Goal: Task Accomplishment & Management: Manage account settings

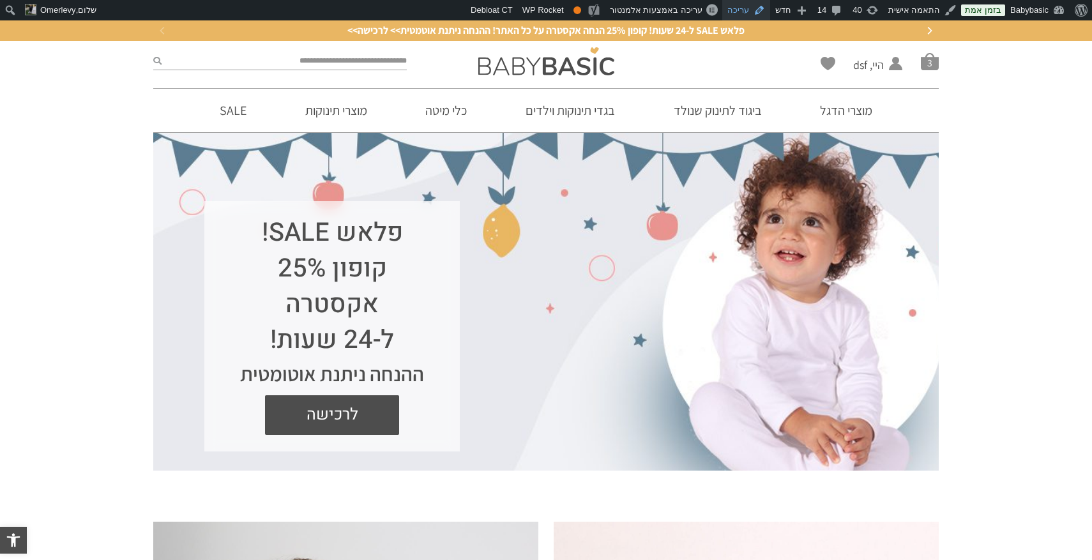
click at [762, 10] on link "עריכה" at bounding box center [746, 10] width 48 height 20
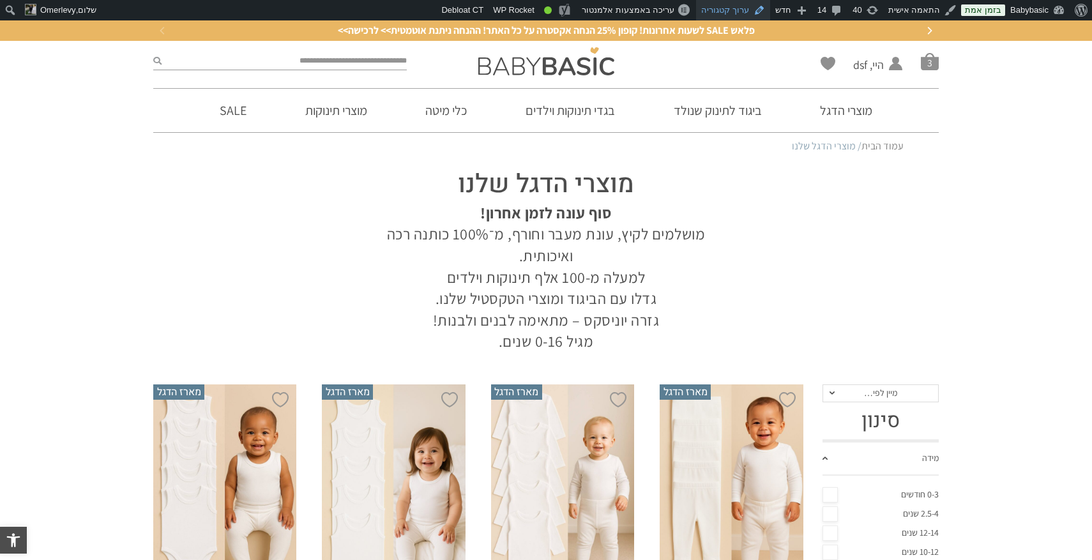
click at [728, 11] on link "ערוך קטגוריה" at bounding box center [733, 10] width 74 height 20
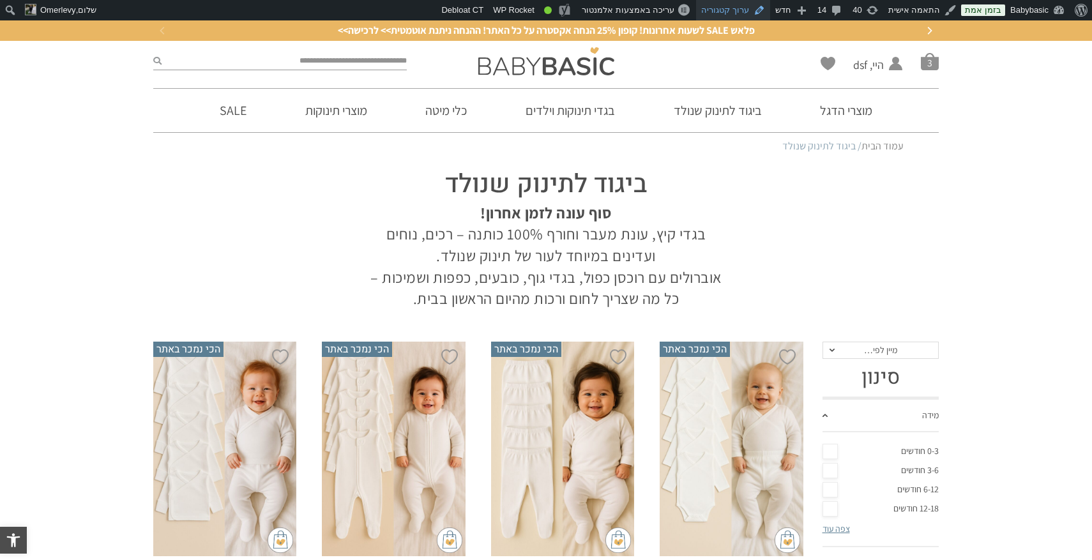
click at [749, 8] on link "ערוך קטגוריה" at bounding box center [733, 10] width 74 height 20
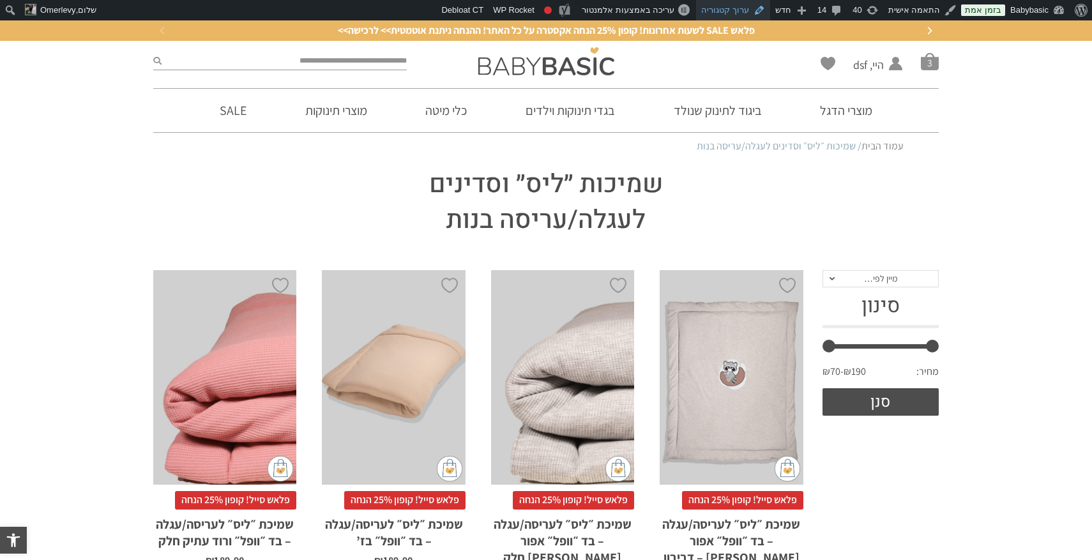
click at [746, 11] on link "ערוך קטגוריה" at bounding box center [733, 10] width 74 height 20
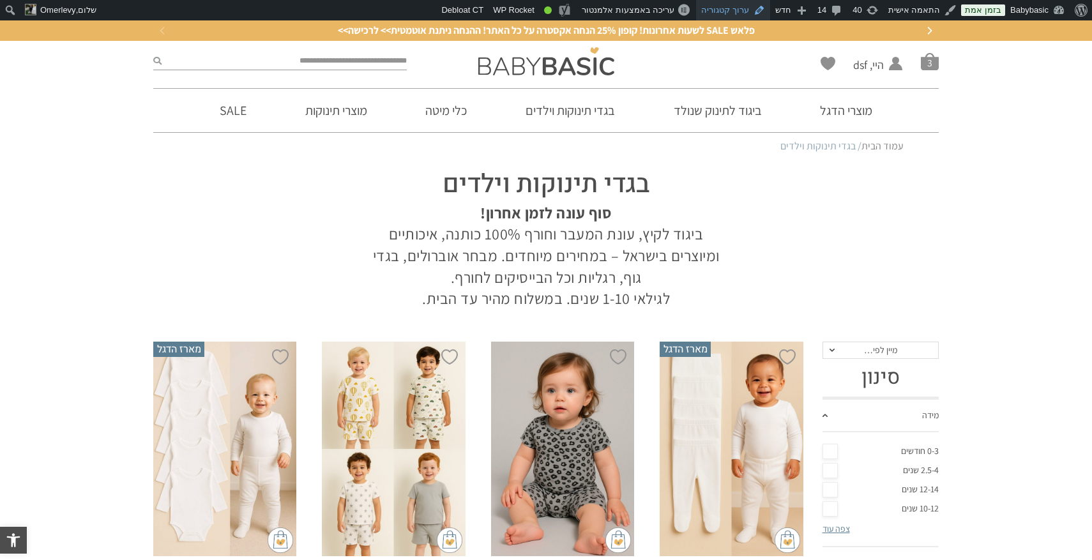
click at [740, 3] on link "ערוך קטגוריה" at bounding box center [733, 10] width 74 height 20
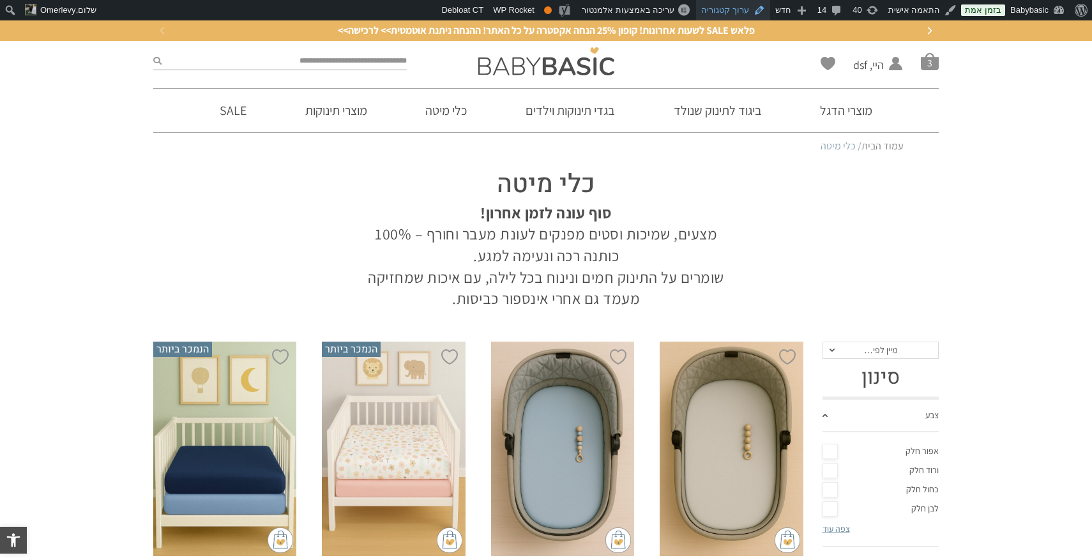
click at [741, 13] on link "ערוך קטגוריה" at bounding box center [733, 10] width 74 height 20
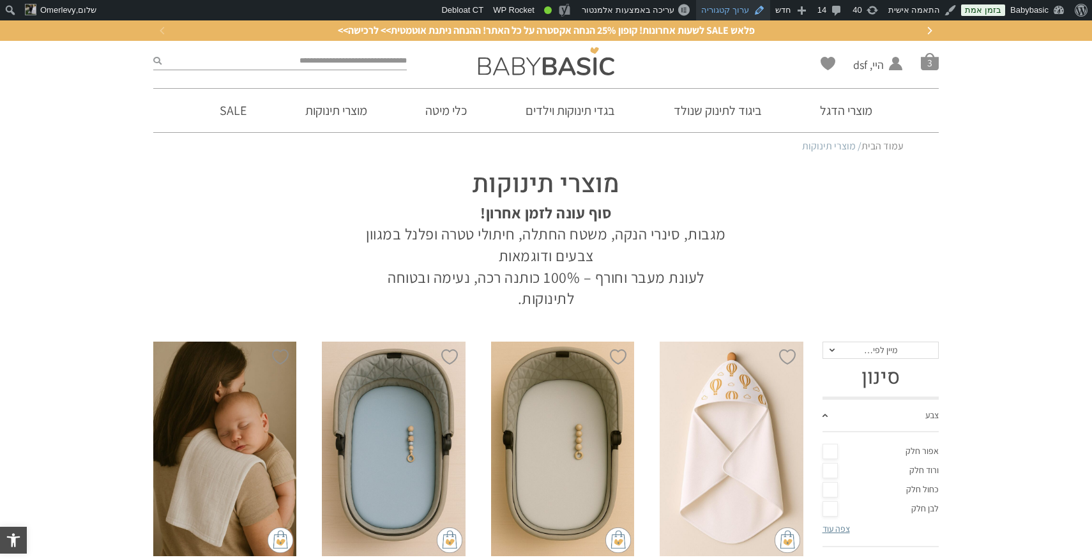
click at [748, 9] on link "ערוך קטגוריה" at bounding box center [733, 10] width 74 height 20
